Goal: Navigation & Orientation: Understand site structure

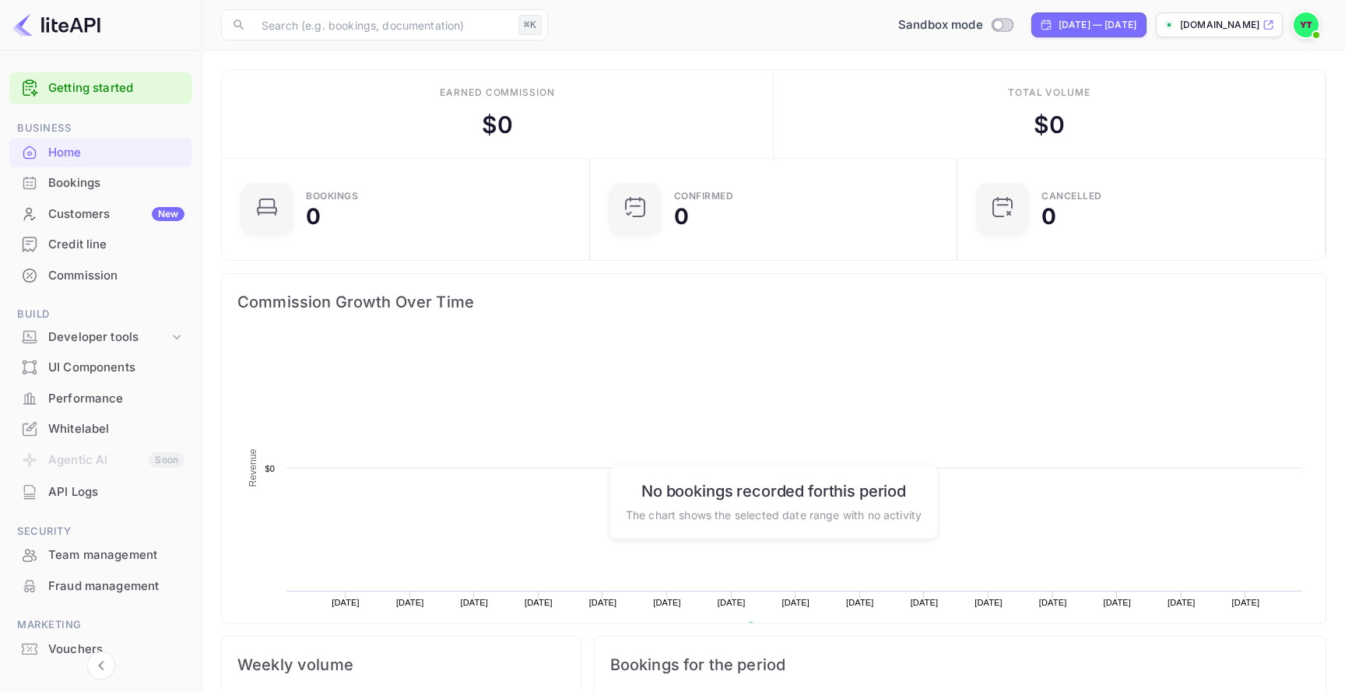
scroll to position [253, 359]
click at [128, 180] on div "Bookings" at bounding box center [116, 183] width 136 height 18
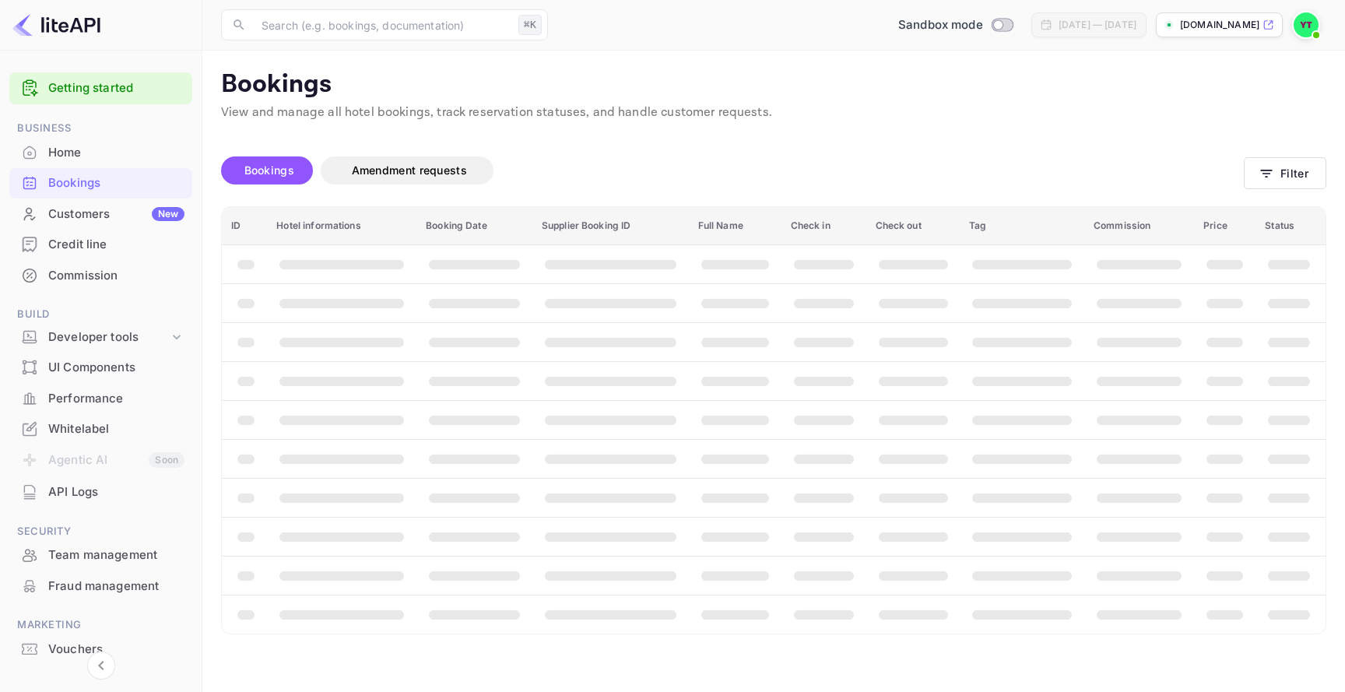
click at [134, 273] on div "Commission" at bounding box center [116, 276] width 136 height 18
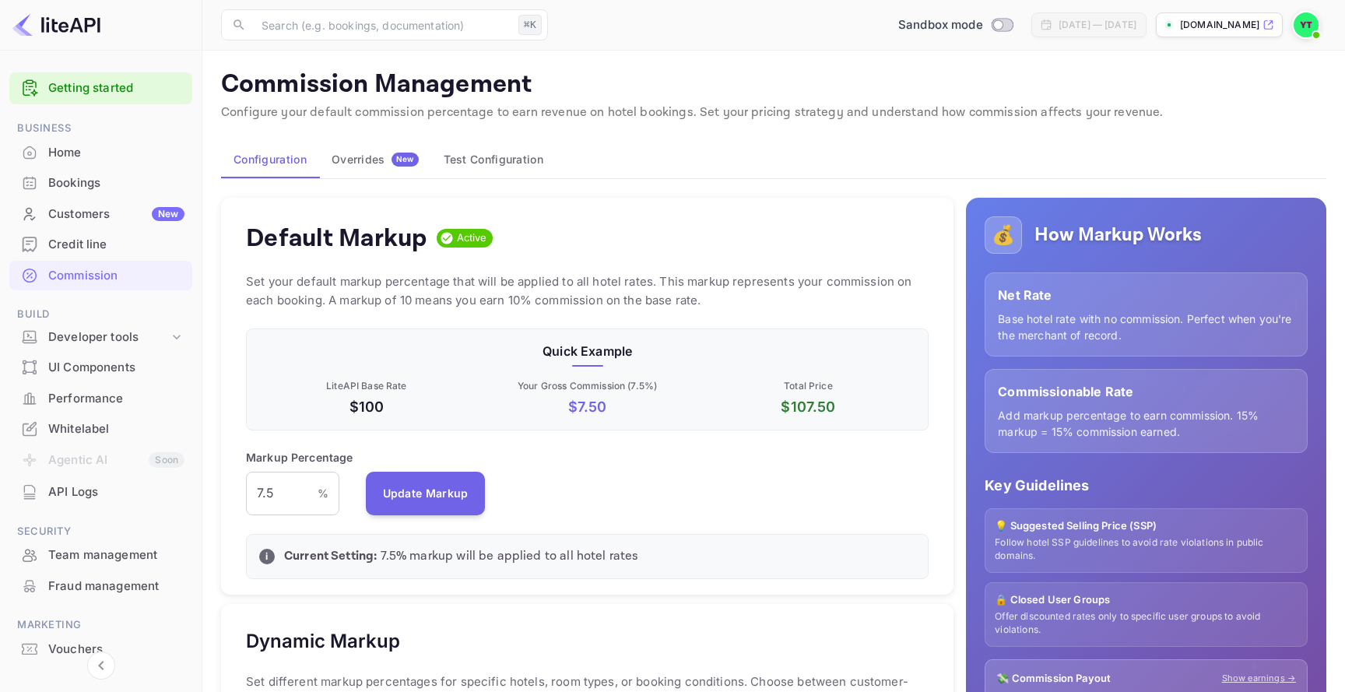
click at [129, 245] on div "Credit line" at bounding box center [116, 245] width 136 height 18
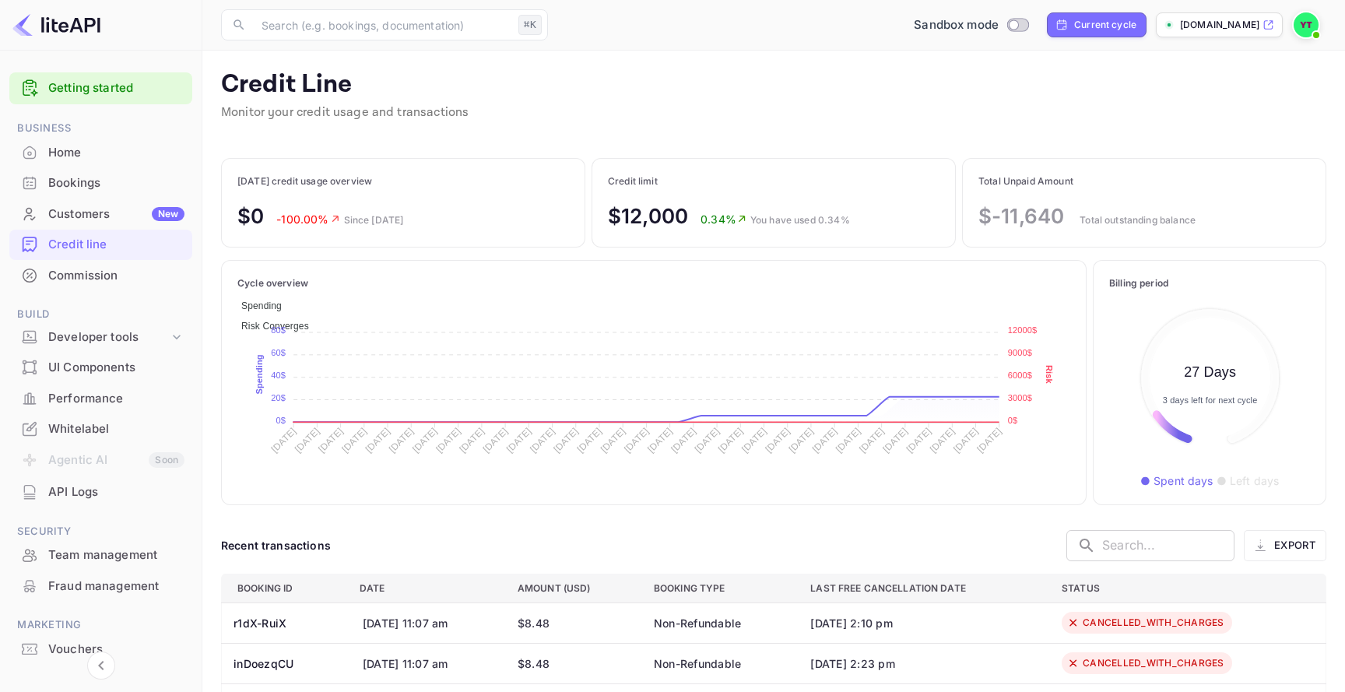
scroll to position [179, 201]
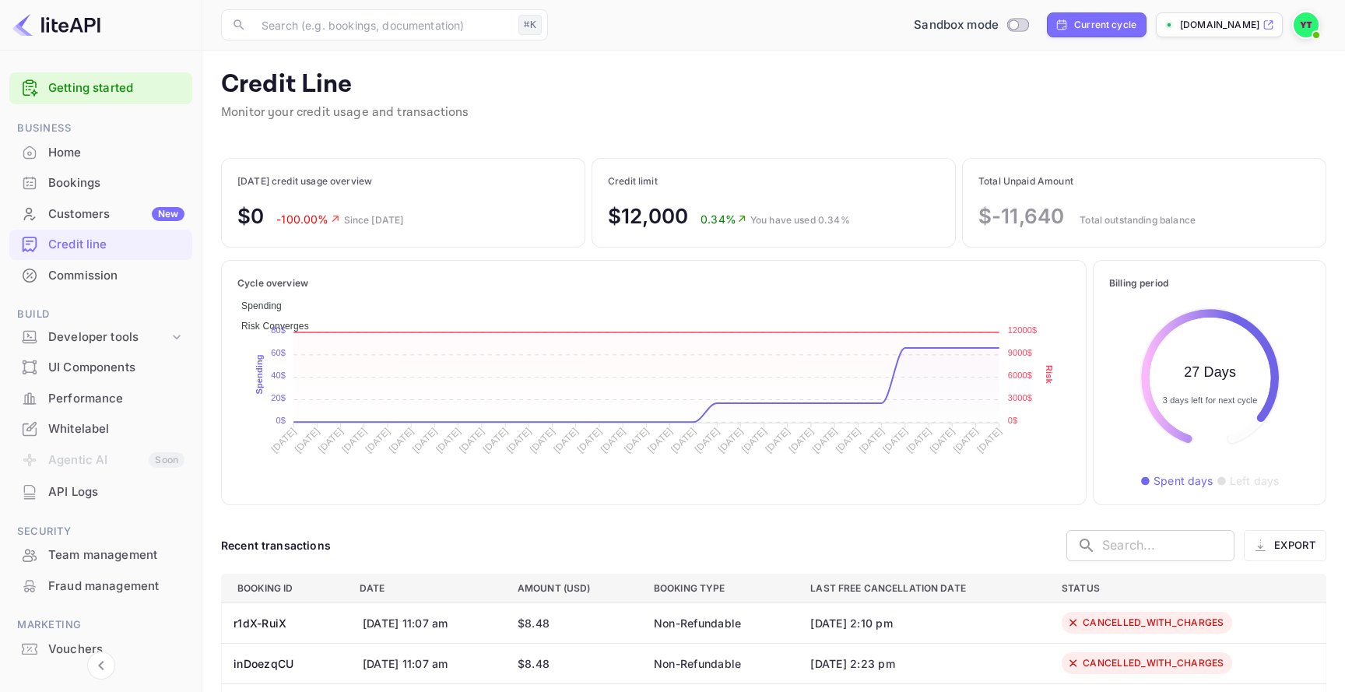
click at [83, 272] on div "Commission" at bounding box center [116, 276] width 136 height 18
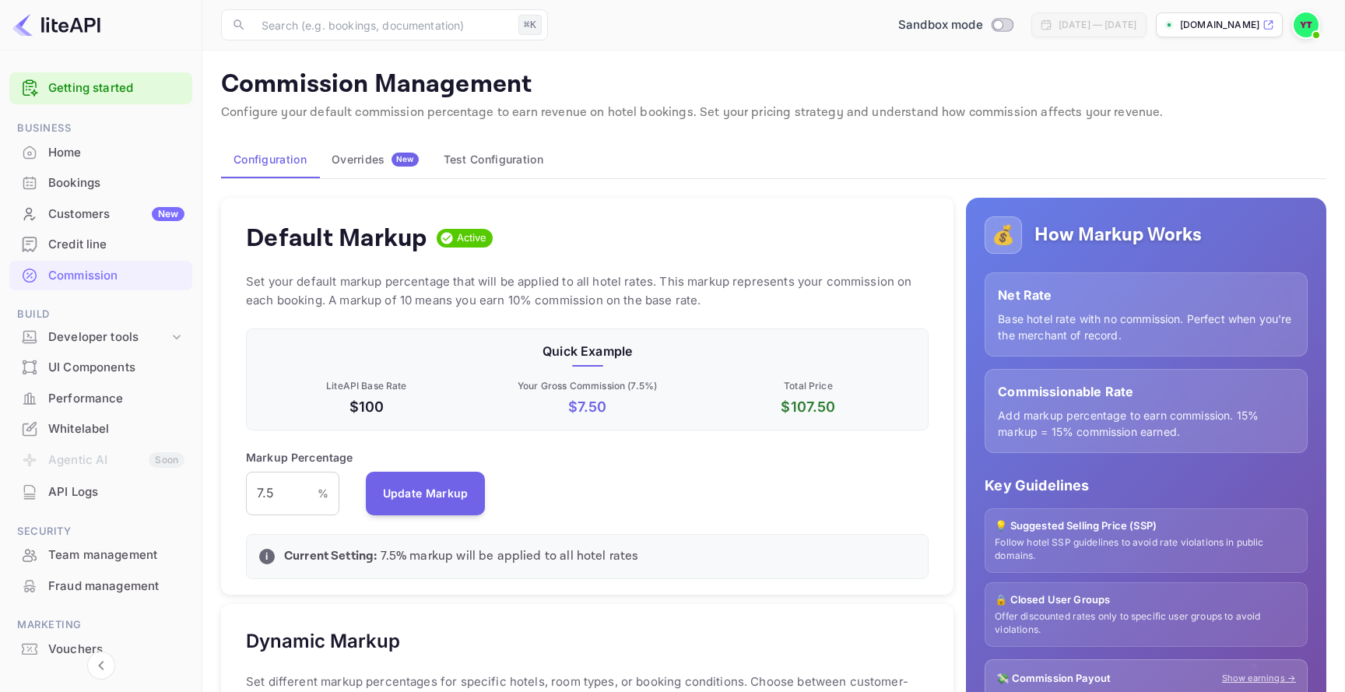
scroll to position [276, 683]
click at [128, 357] on div "UI Components" at bounding box center [100, 368] width 183 height 30
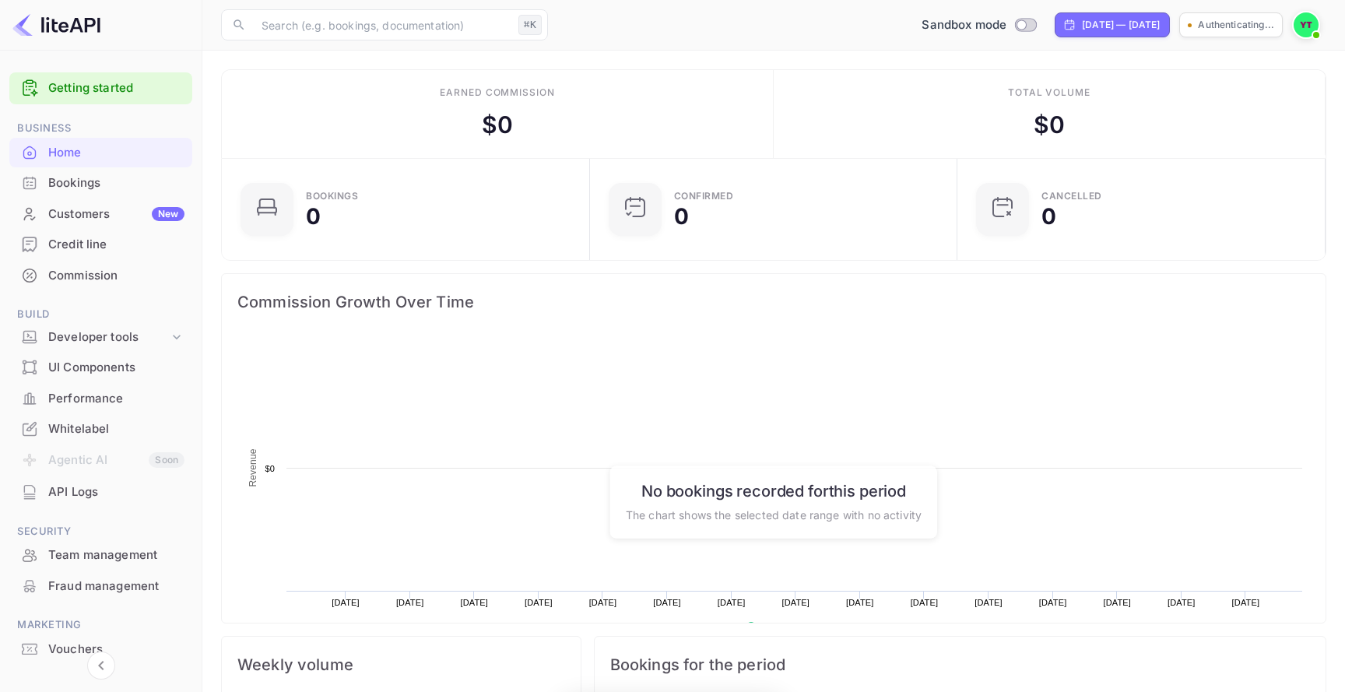
scroll to position [253, 359]
click at [1304, 29] on img at bounding box center [1306, 24] width 25 height 25
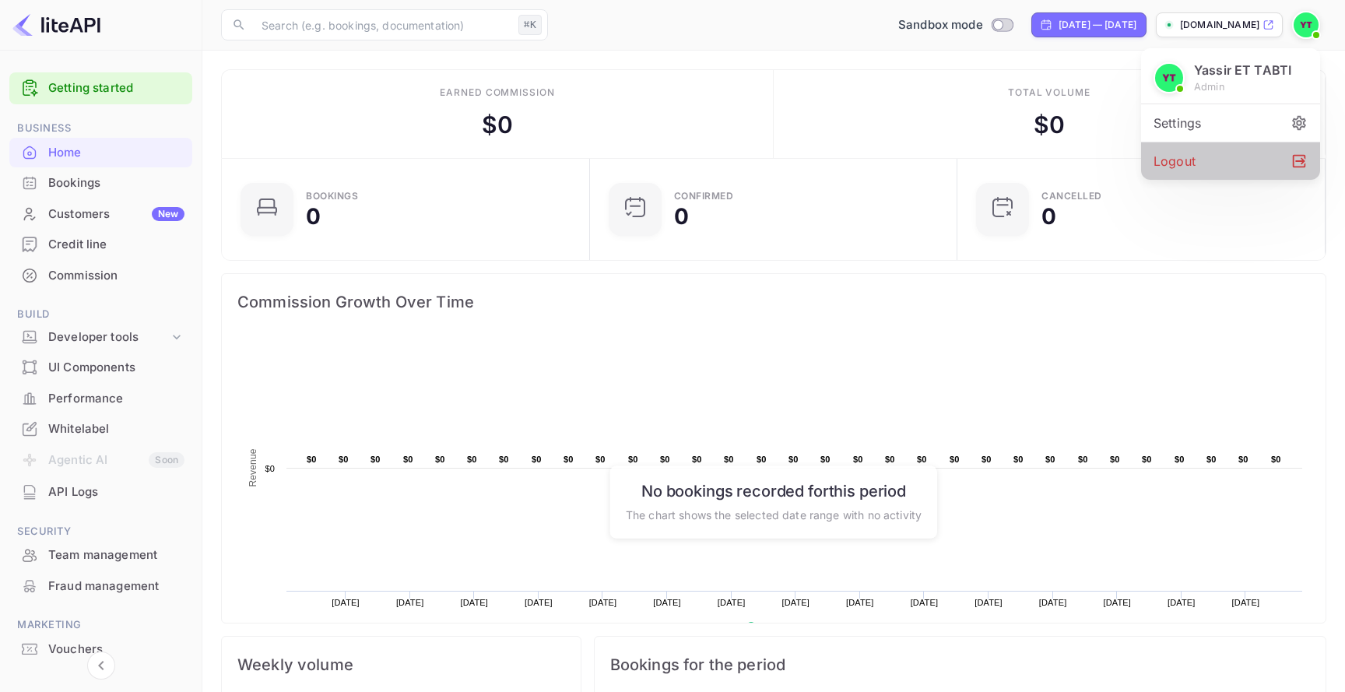
click at [1231, 155] on div "Logout" at bounding box center [1230, 160] width 179 height 37
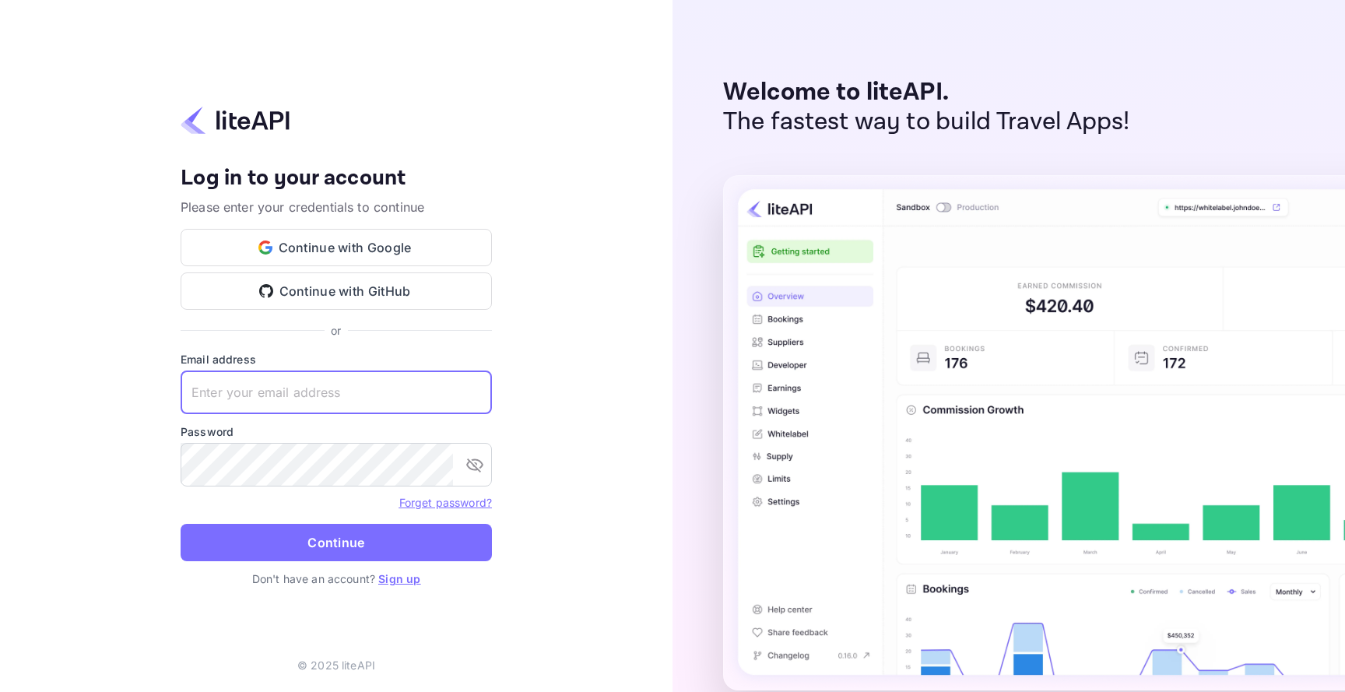
click at [405, 399] on input "text" at bounding box center [336, 393] width 311 height 44
click at [1001, 179] on img at bounding box center [1151, 432] width 856 height 515
